Goal: Information Seeking & Learning: Learn about a topic

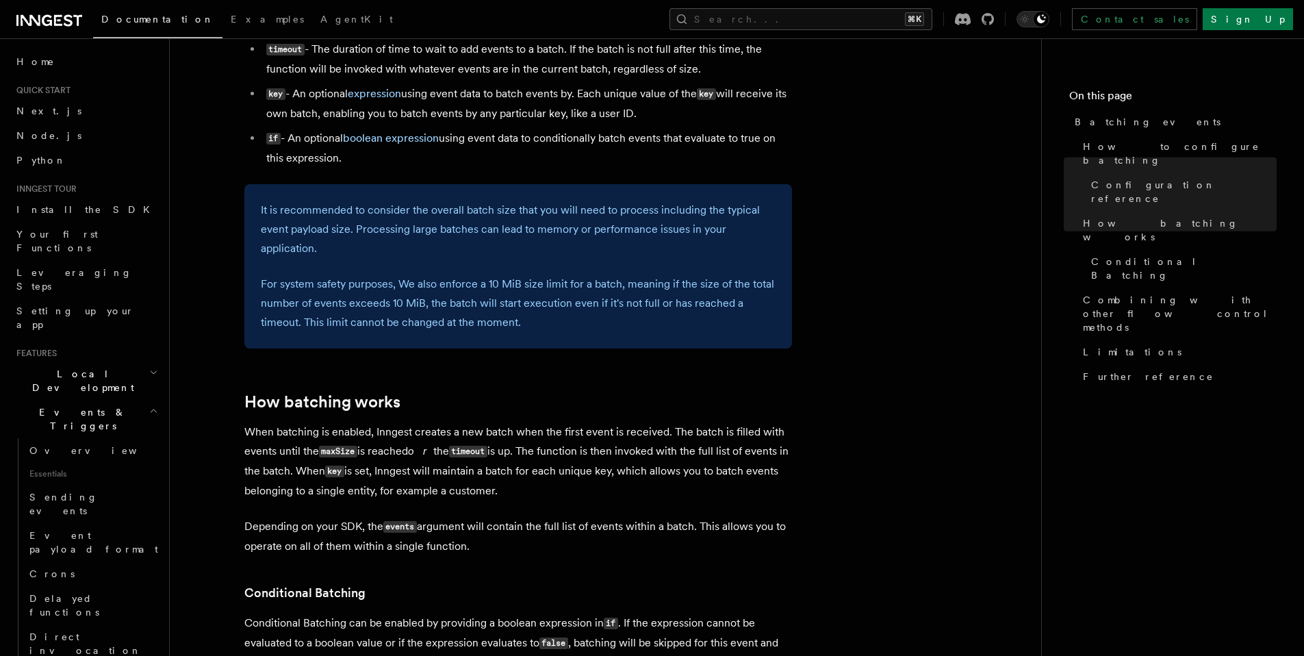
scroll to position [1066, 0]
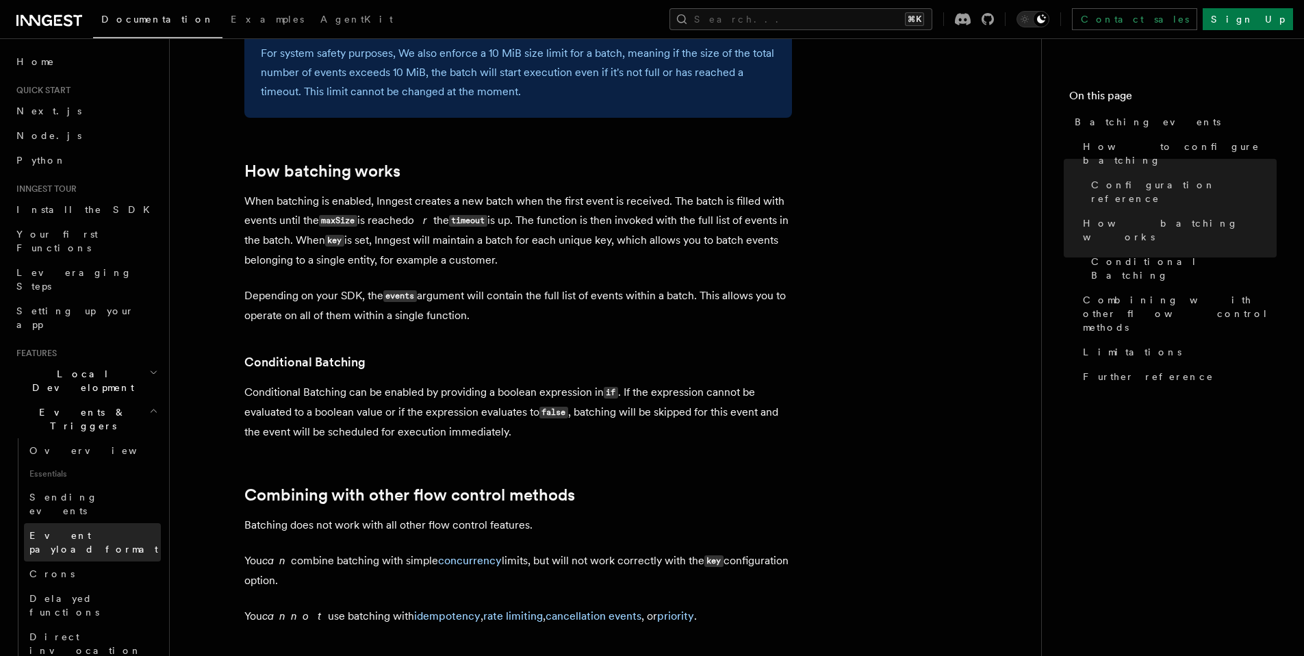
click at [112, 530] on span "Event payload format" at bounding box center [93, 542] width 129 height 25
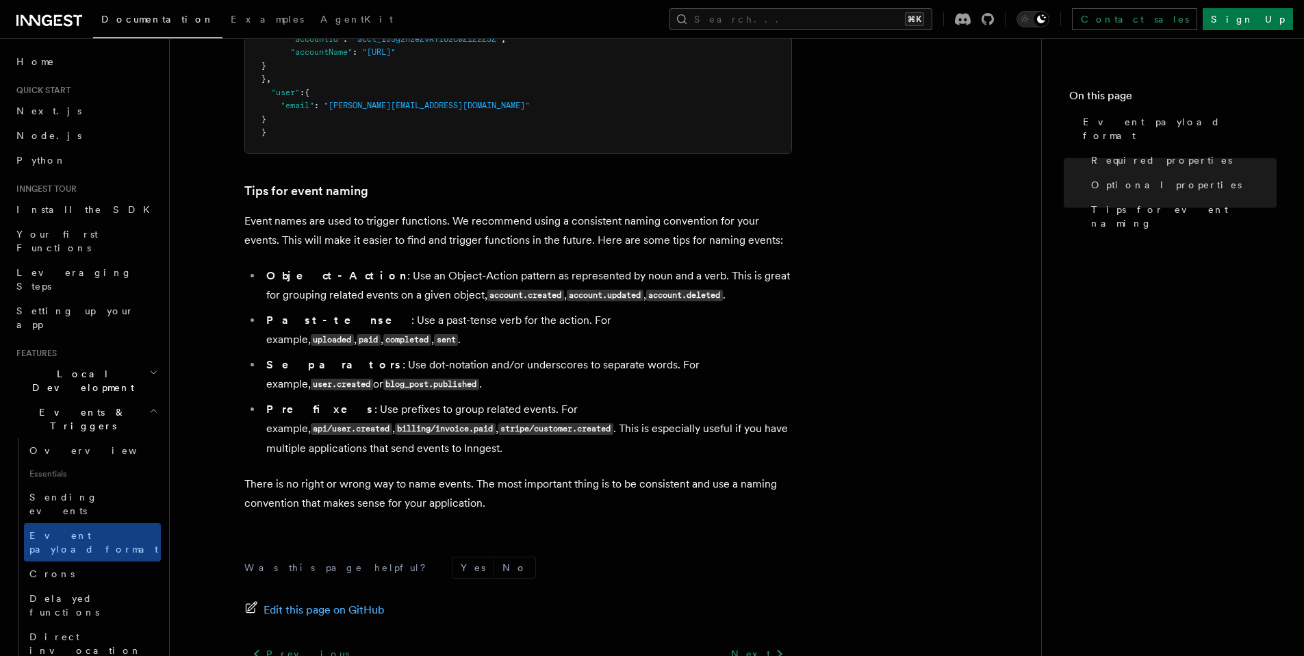
scroll to position [877, 0]
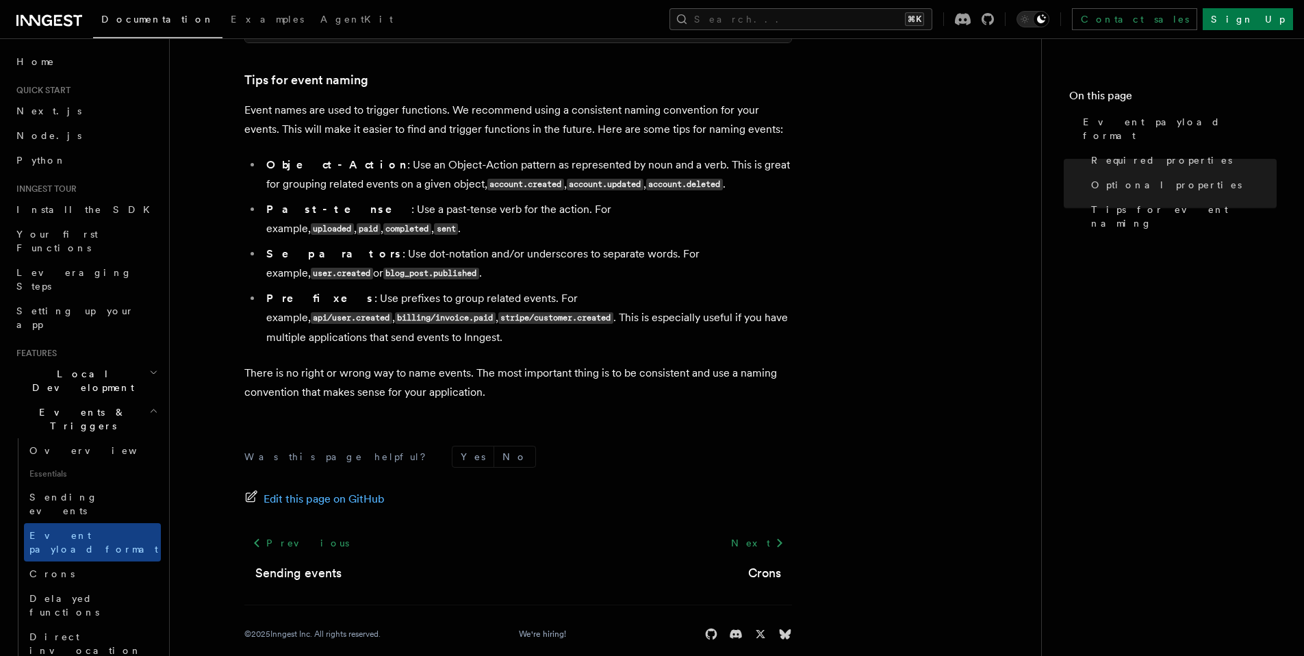
click at [810, 31] on div "Documentation Examples AgentKit Search... ⌘K Contact sales Sign Up" at bounding box center [652, 19] width 1304 height 38
click at [818, 22] on button "Search... ⌘K" at bounding box center [800, 19] width 263 height 22
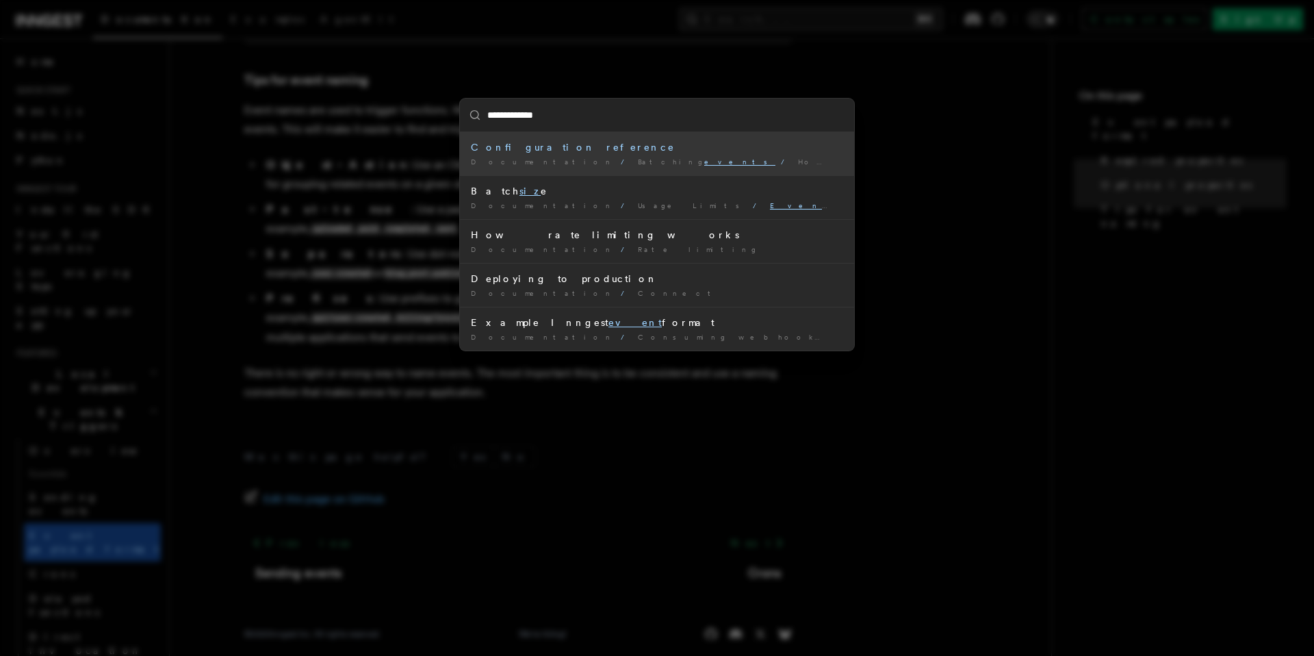
type input "**********"
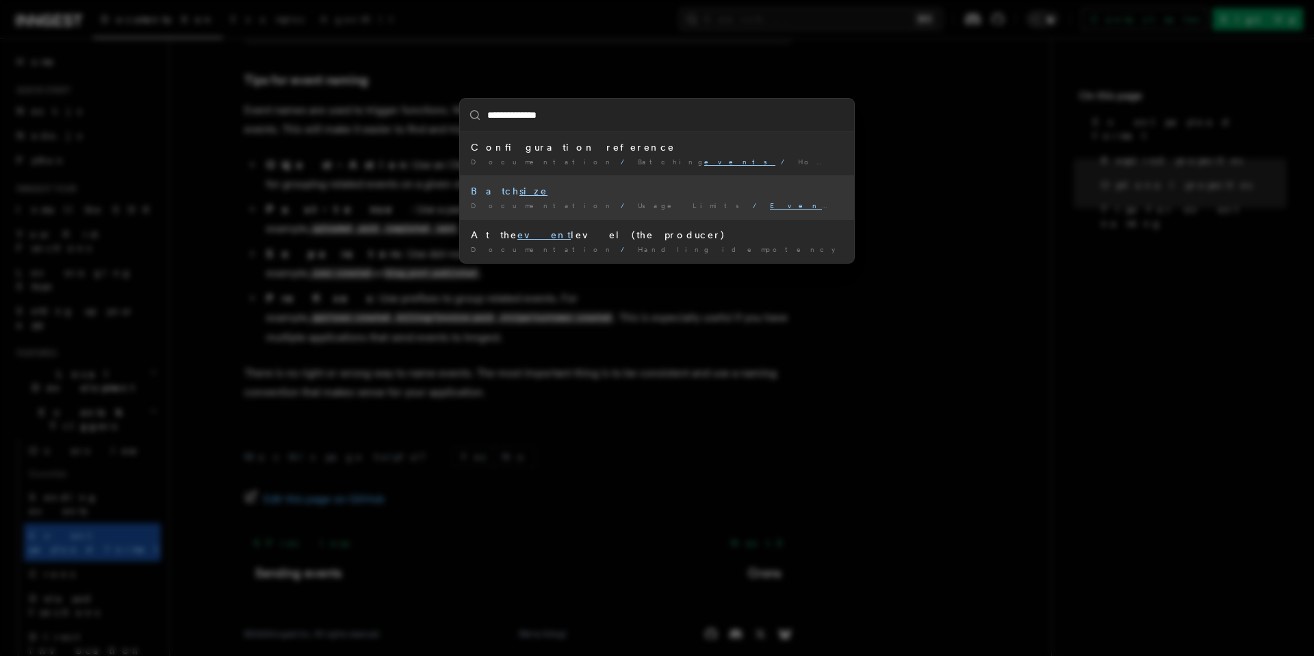
click at [627, 190] on div "Batch size" at bounding box center [657, 191] width 372 height 14
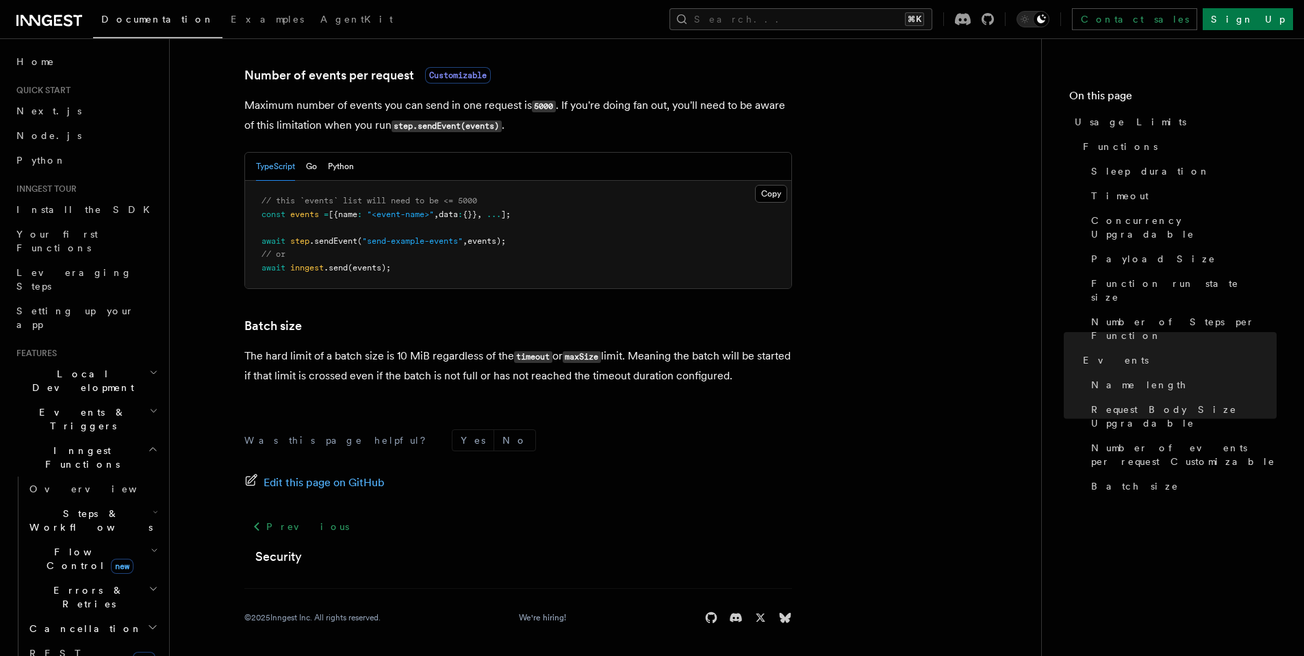
scroll to position [1282, 0]
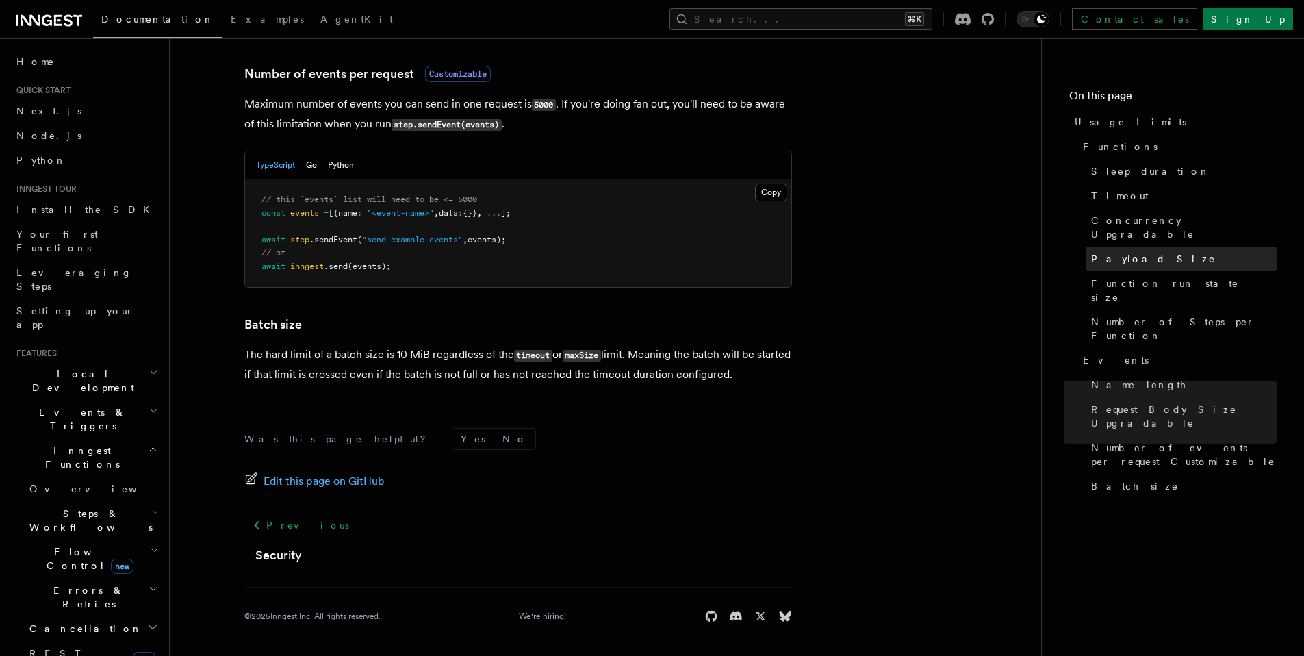
click at [1151, 246] on link "Payload Size" at bounding box center [1181, 258] width 191 height 25
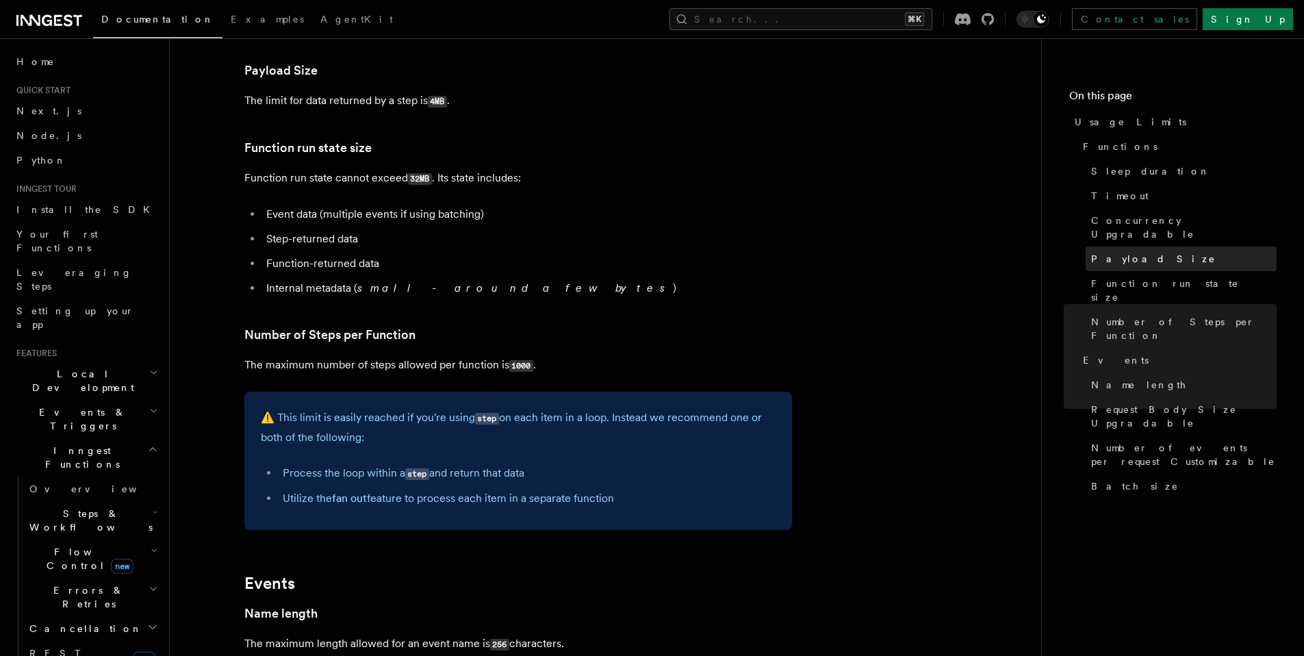
scroll to position [563, 0]
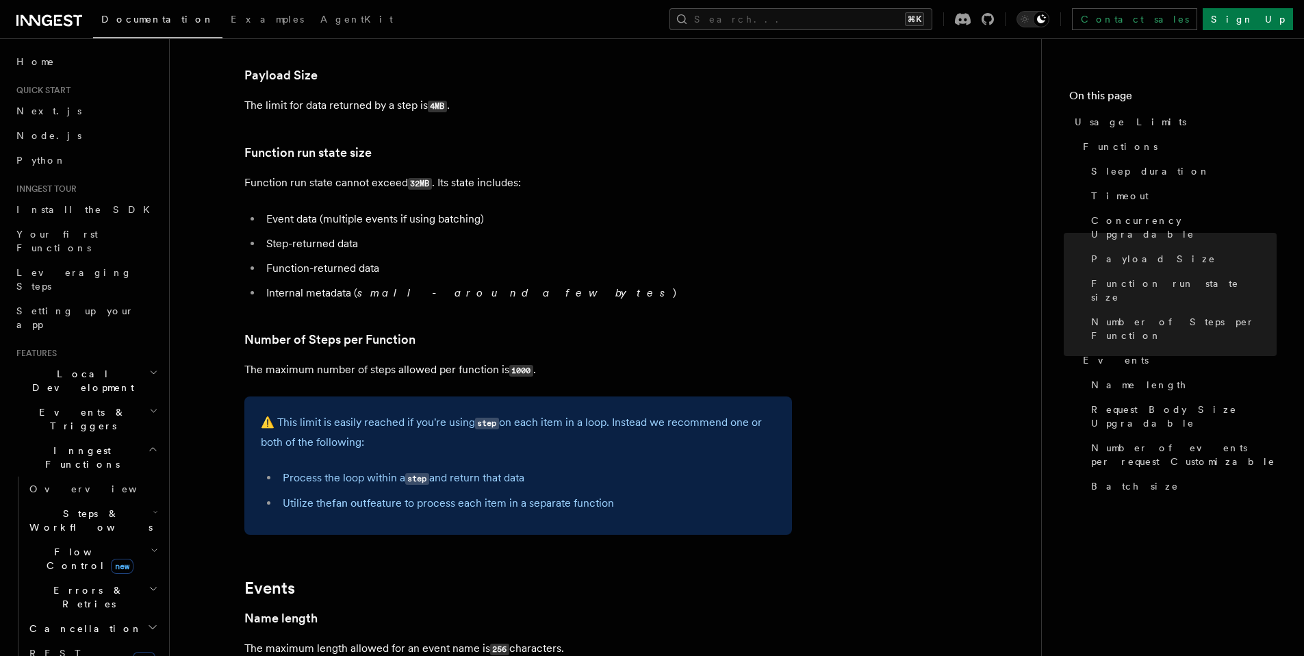
click at [400, 105] on p "The limit for data returned by a step is 4MB ." at bounding box center [518, 106] width 548 height 20
click at [374, 105] on p "The limit for data returned by a step is 4MB ." at bounding box center [518, 106] width 548 height 20
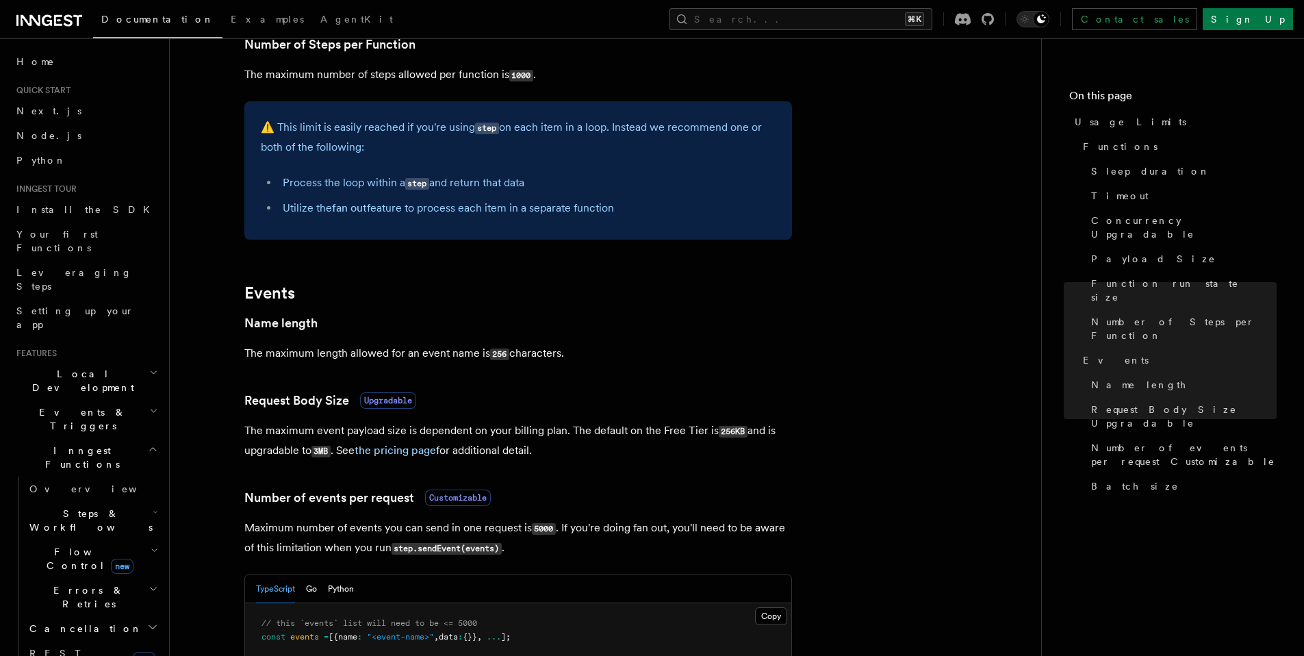
scroll to position [861, 0]
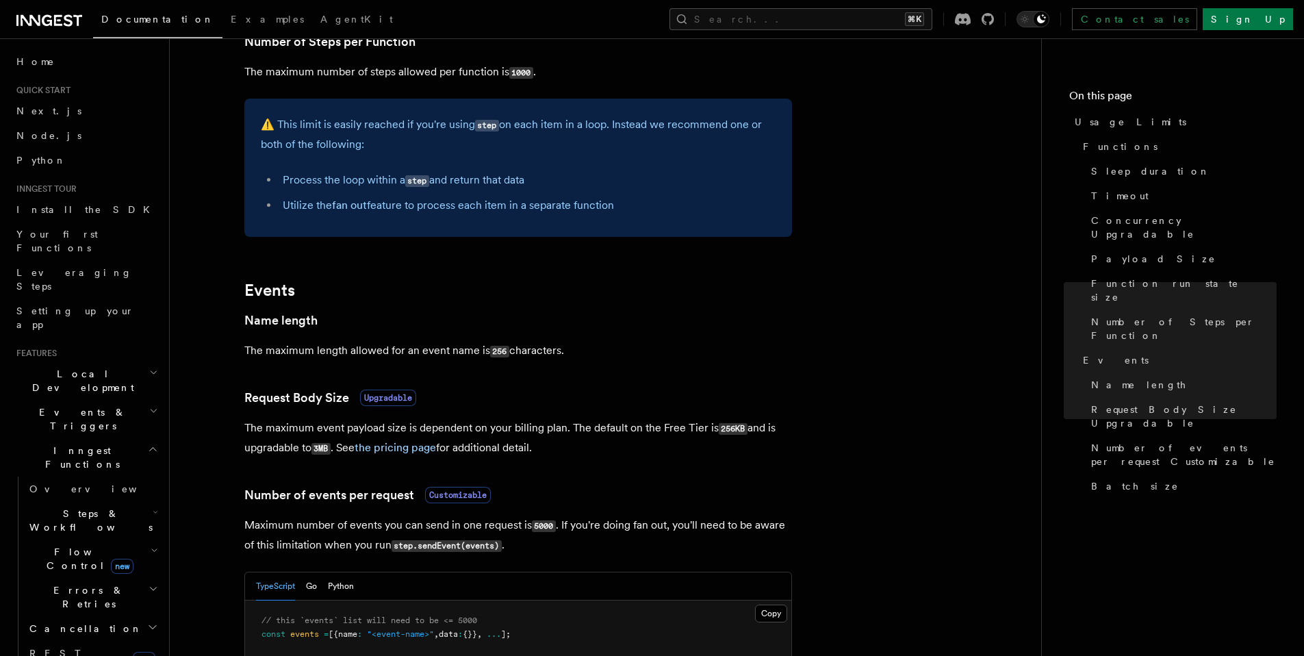
click at [416, 355] on p "The maximum length allowed for an event name is 256 characters." at bounding box center [518, 351] width 548 height 20
click at [407, 350] on p "The maximum length allowed for an event name is 256 characters." at bounding box center [518, 351] width 548 height 20
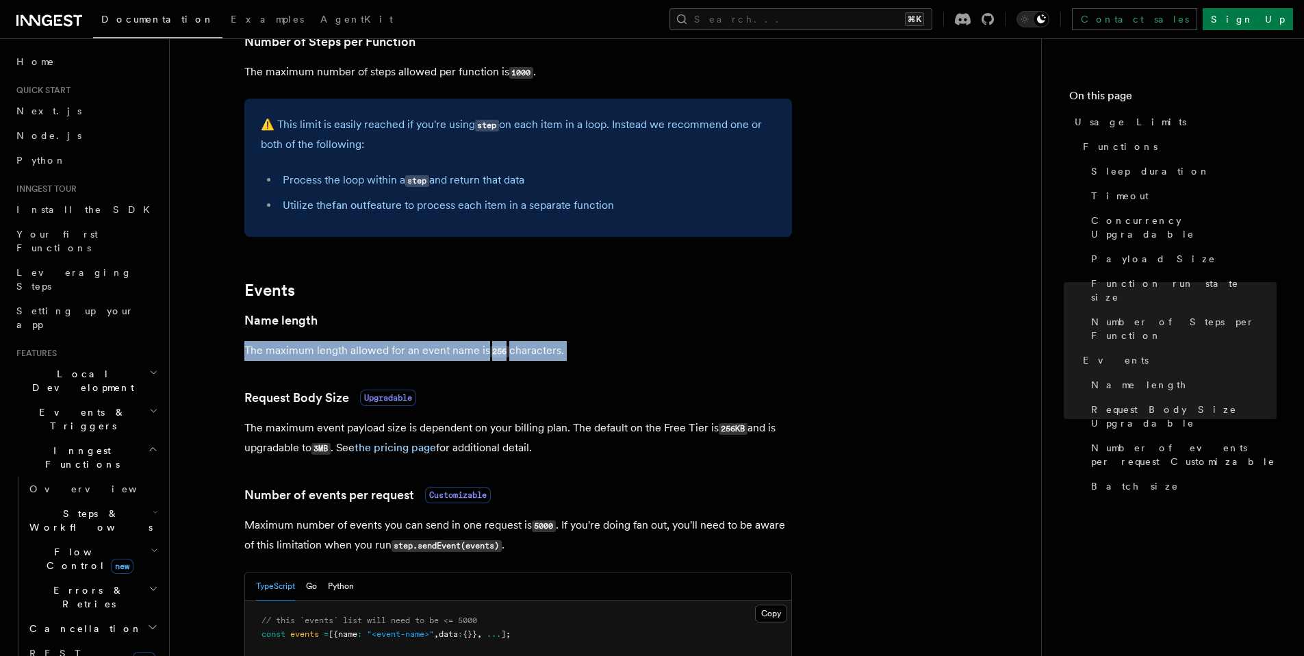
drag, startPoint x: 407, startPoint y: 350, endPoint x: 455, endPoint y: 351, distance: 48.6
click at [434, 351] on p "The maximum length allowed for an event name is 256 characters." at bounding box center [518, 351] width 548 height 20
click at [455, 351] on p "The maximum length allowed for an event name is 256 characters." at bounding box center [518, 351] width 548 height 20
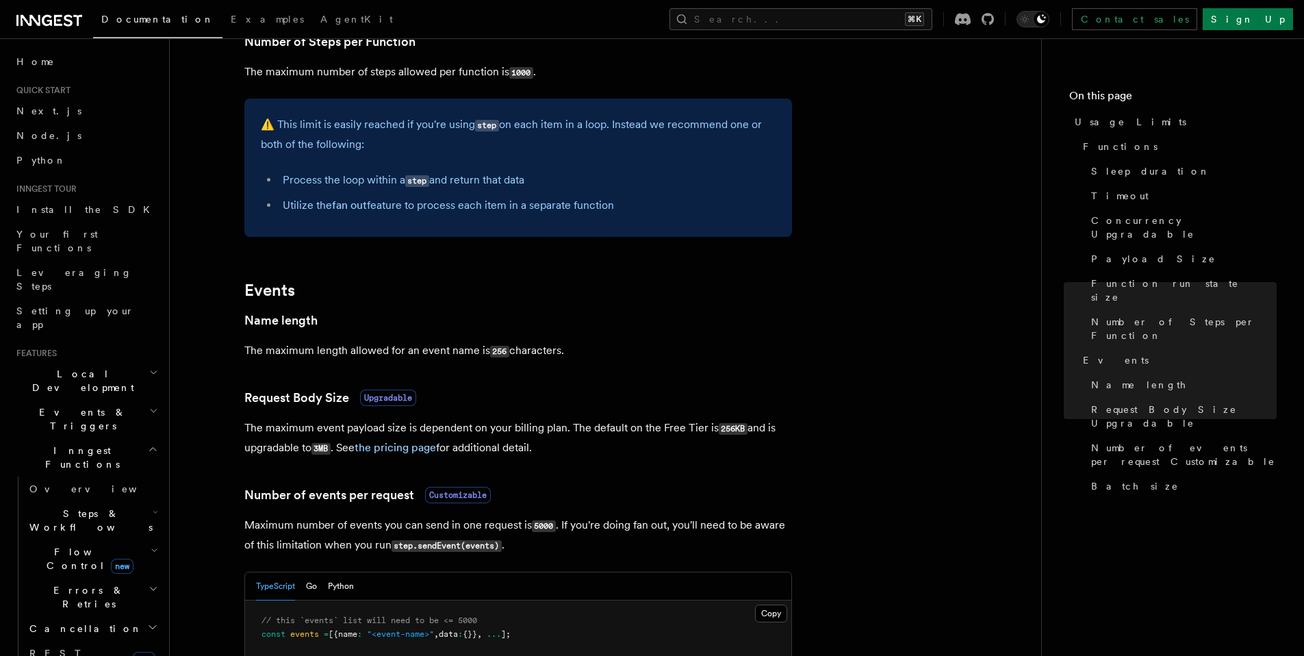
drag, startPoint x: 567, startPoint y: 353, endPoint x: 234, endPoint y: 349, distance: 333.4
click at [234, 349] on article "Platform Usage Limits We have put some limits on the service to make sure we pr…" at bounding box center [606, 138] width 828 height 1878
click at [407, 351] on p "The maximum length allowed for an event name is 256 characters." at bounding box center [518, 351] width 548 height 20
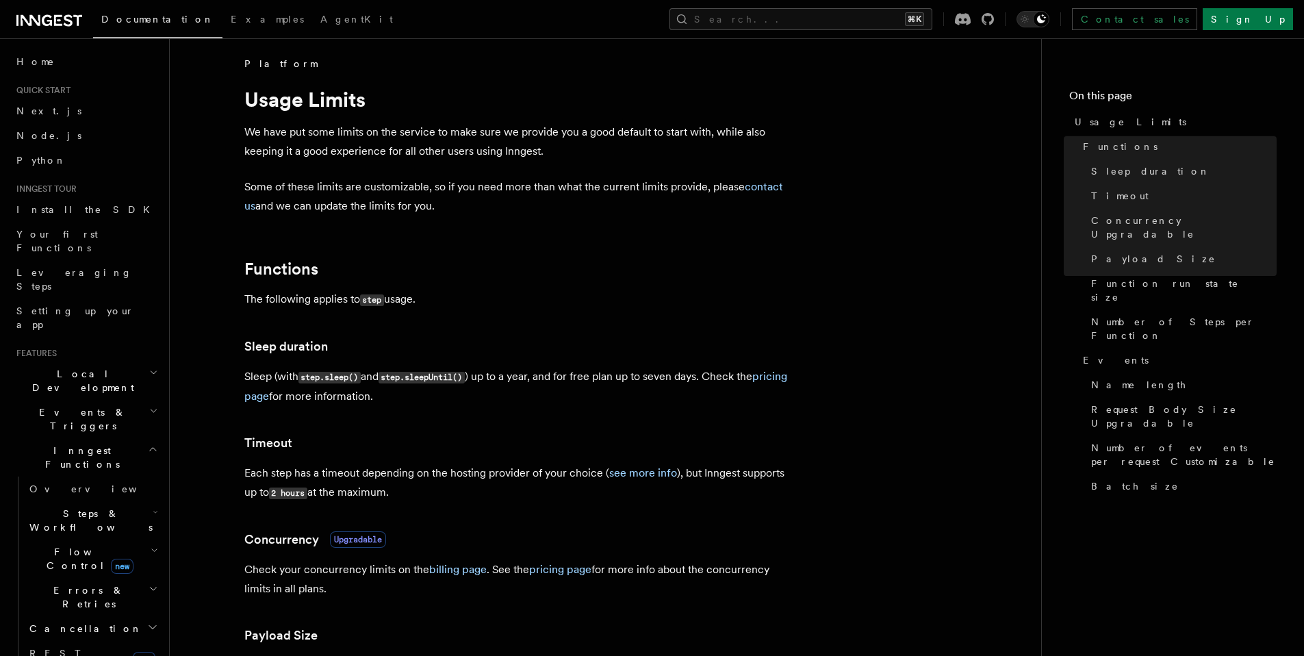
scroll to position [0, 0]
